Goal: Information Seeking & Learning: Understand process/instructions

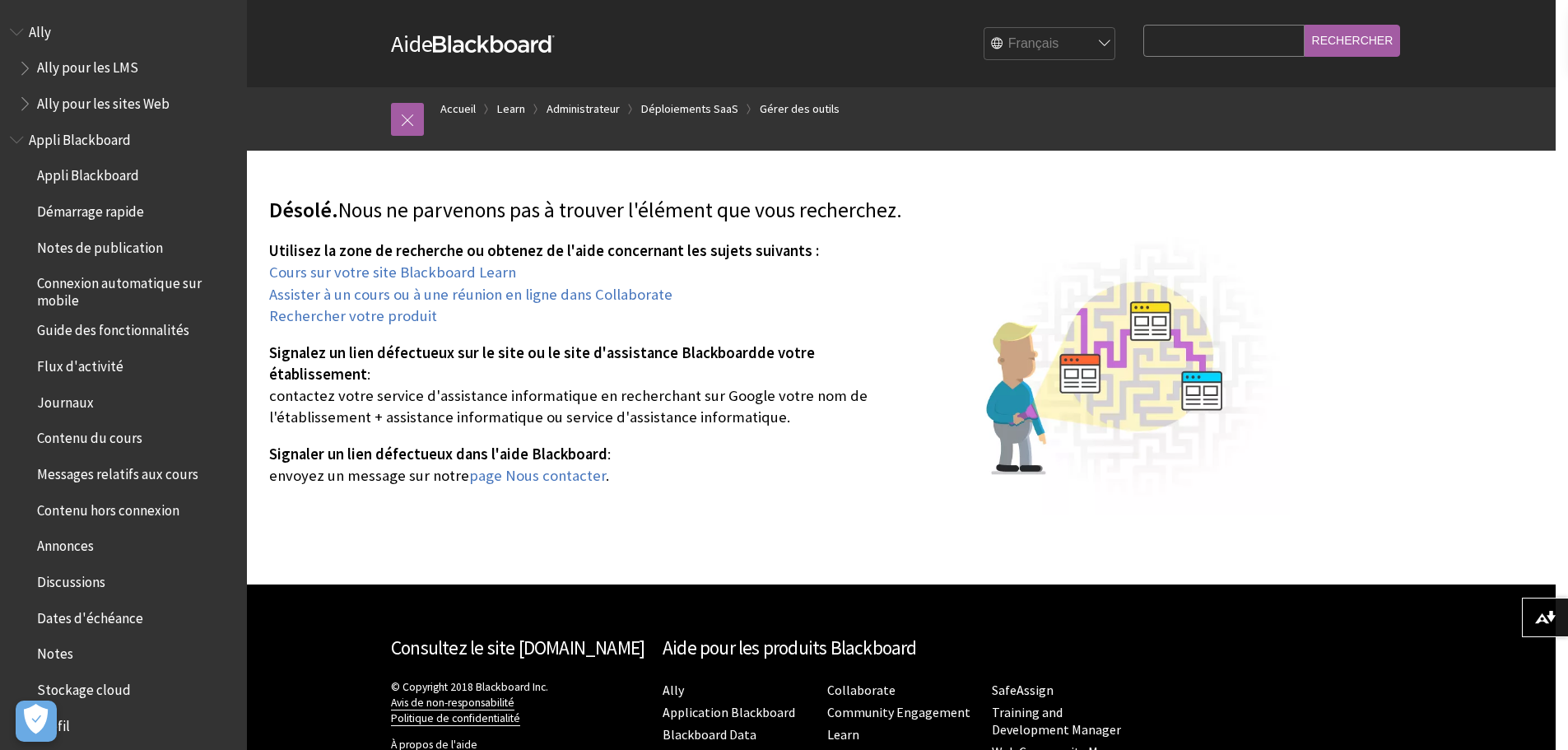
click at [1032, 33] on select "English عربية Català Cymraeg Deutsch Español Suomi Français עברית Italiano 日本語 …" at bounding box center [1050, 44] width 131 height 33
select select "/page404"
click at [985, 28] on select "English عربية Català Cymraeg Deutsch Español Suomi Français עברית Italiano 日本語 …" at bounding box center [1050, 44] width 131 height 33
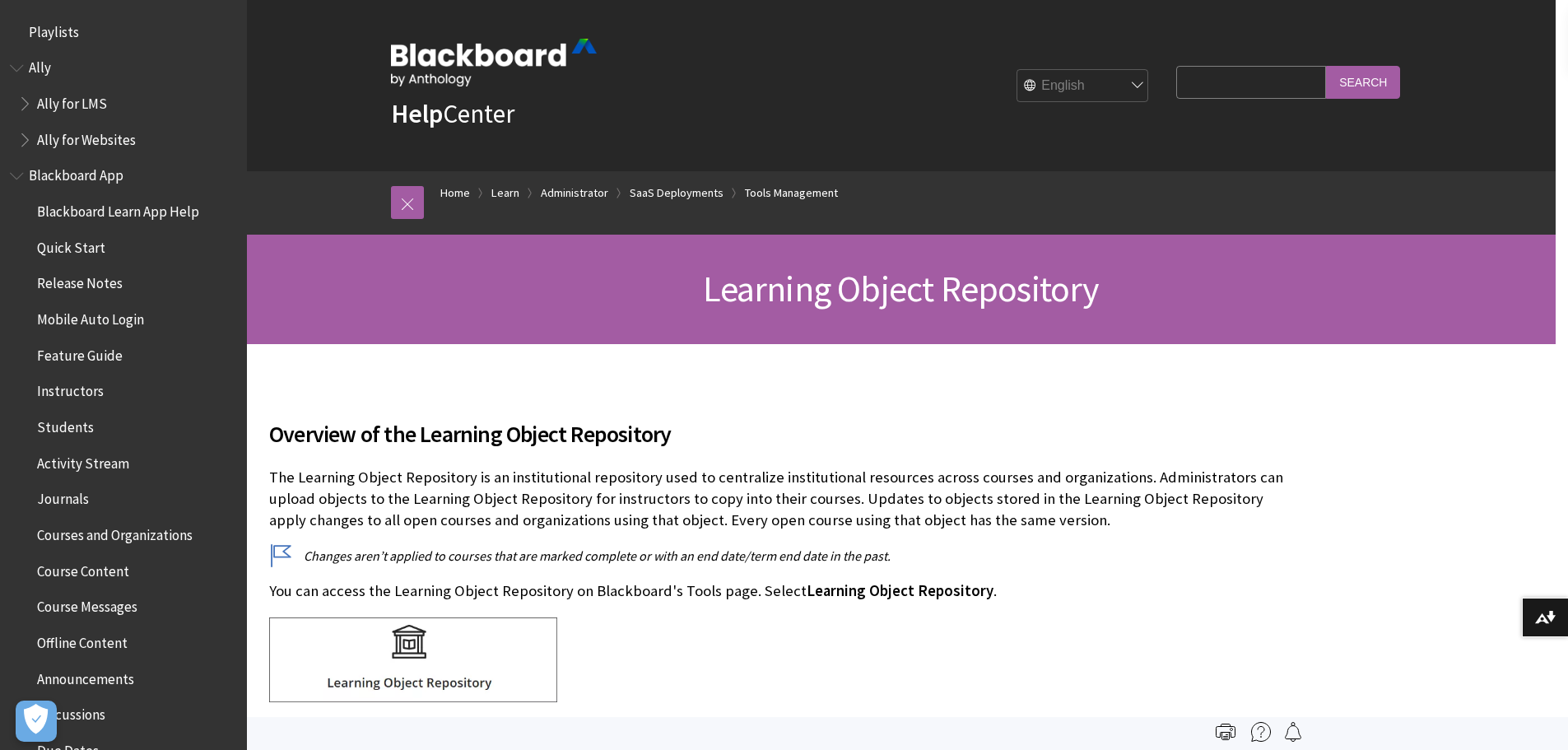
scroll to position [3246, 0]
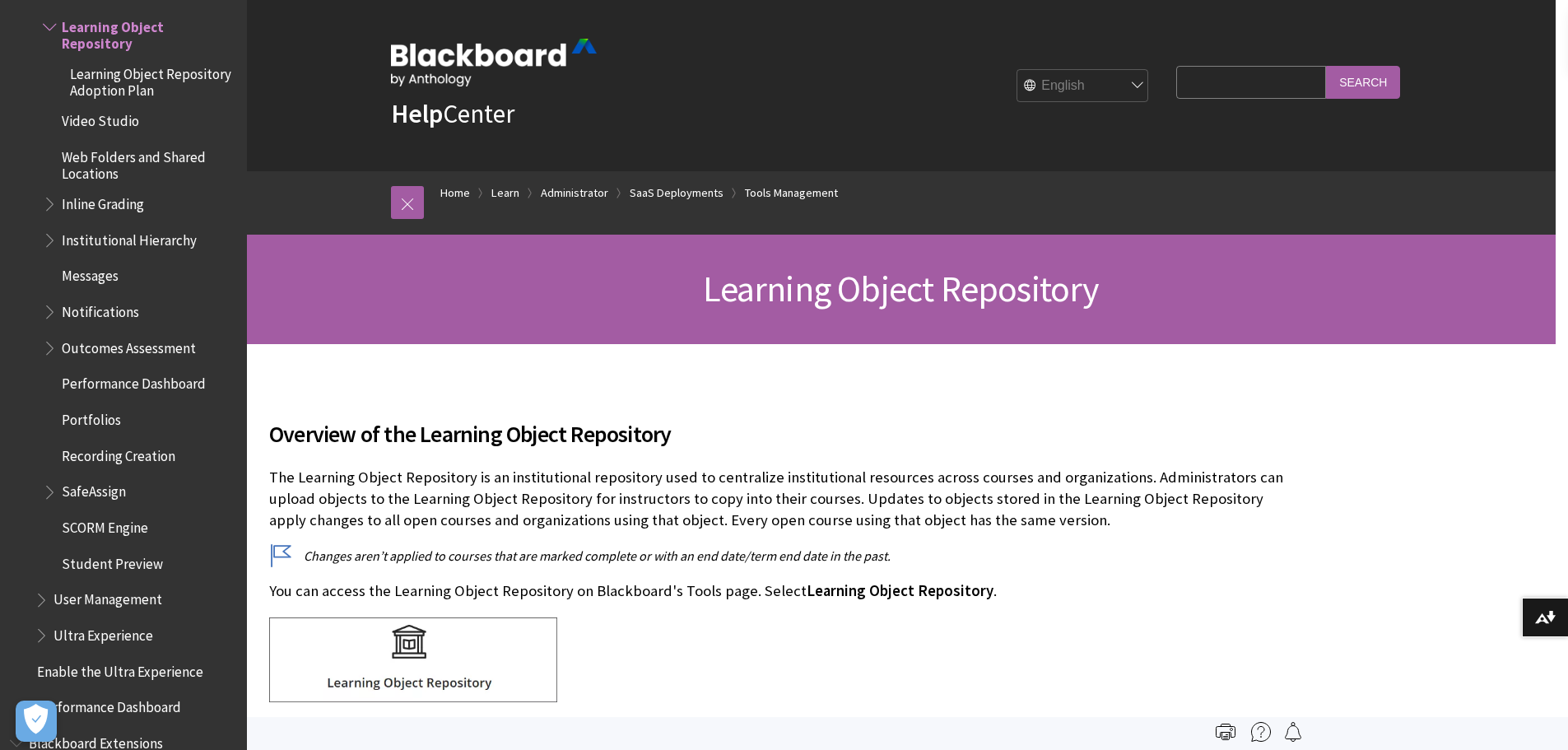
click at [551, 396] on h2 "Overview of the Learning Object Repository" at bounding box center [779, 424] width 1021 height 55
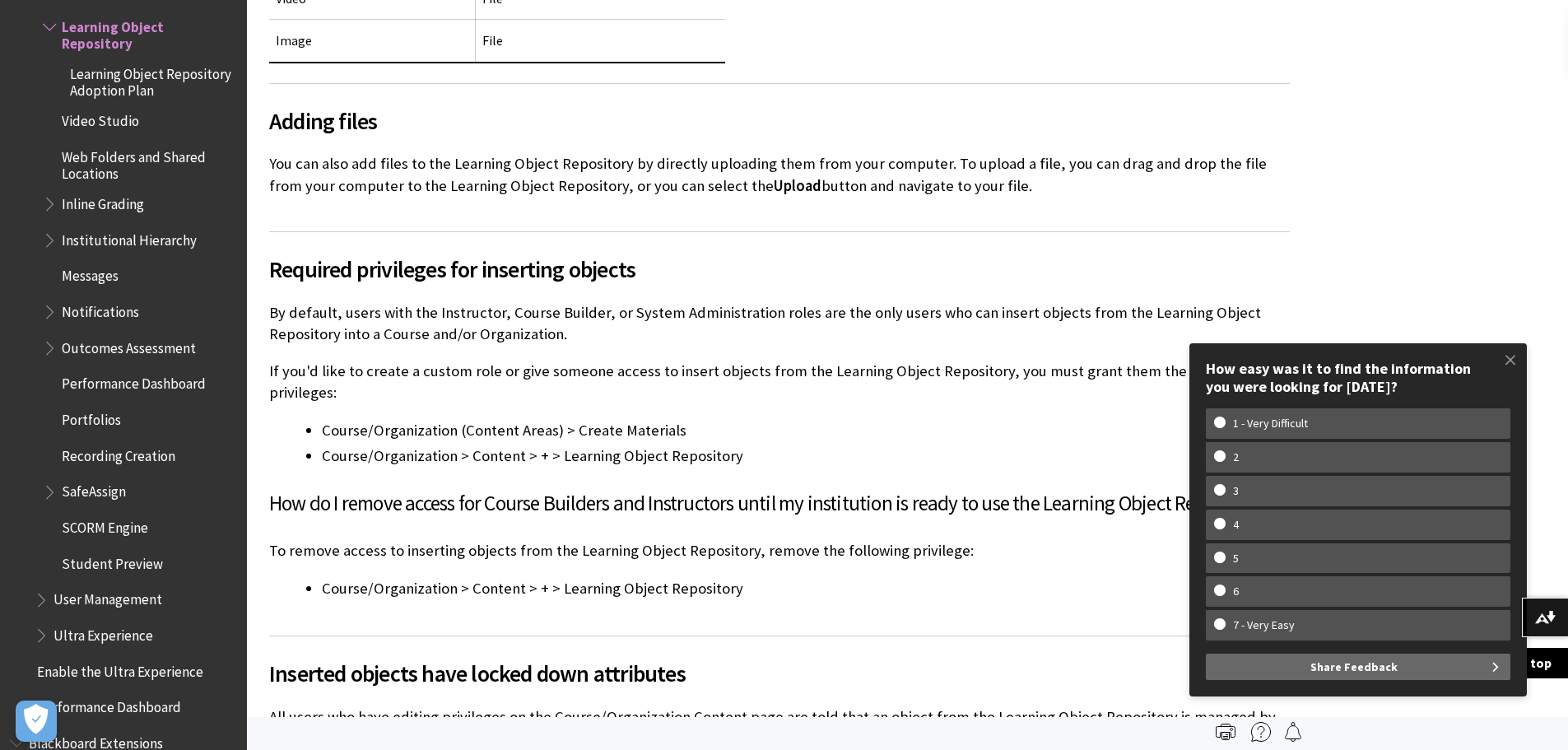
scroll to position [5102, 0]
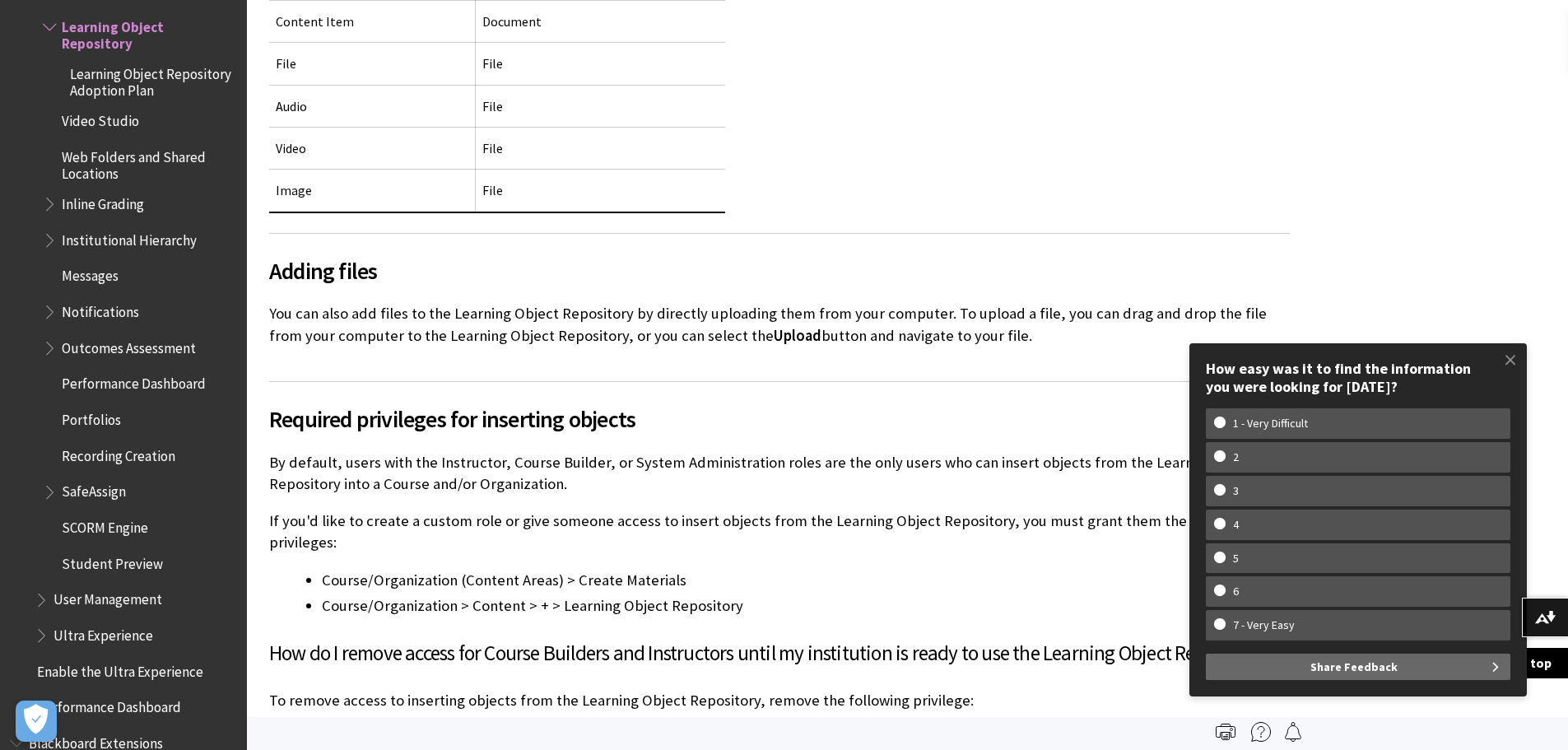
click at [109, 95] on span "Learning Object Repository Adoption Plan" at bounding box center [153, 78] width 165 height 38
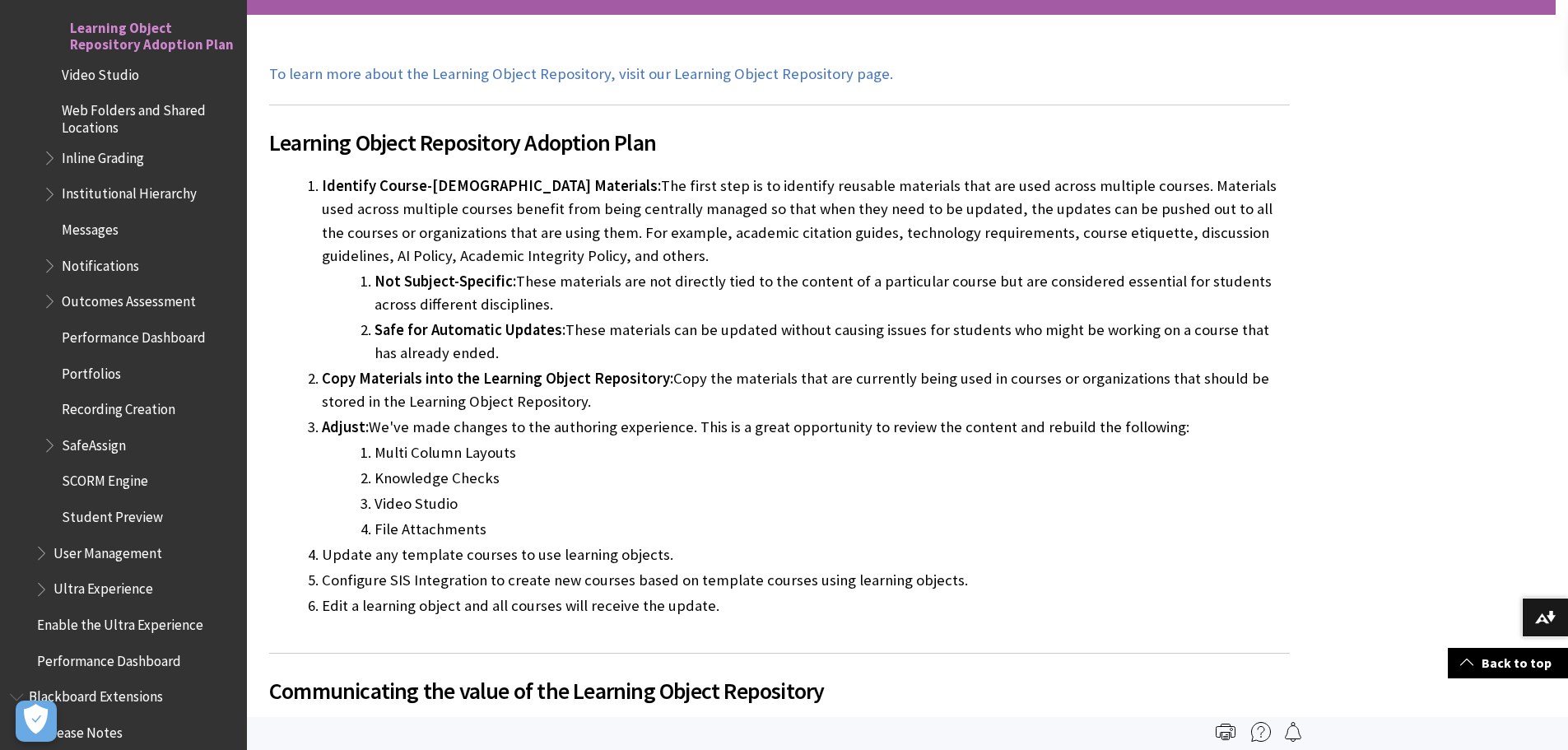
scroll to position [247, 0]
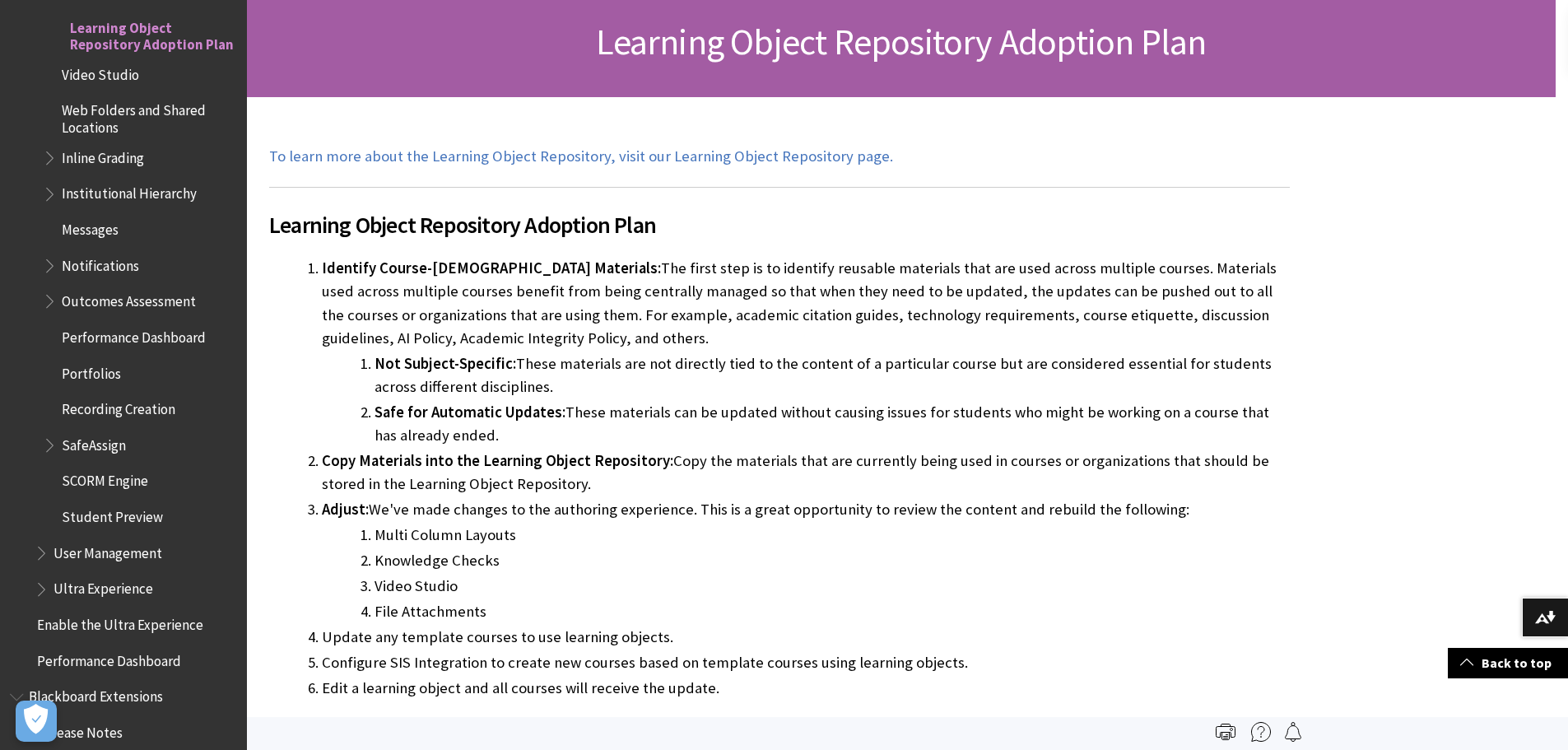
click at [631, 392] on li "Not Subject-Specific: These materials are not directly tied to the content of a…" at bounding box center [832, 375] width 916 height 46
